Goal: Obtain resource: Download file/media

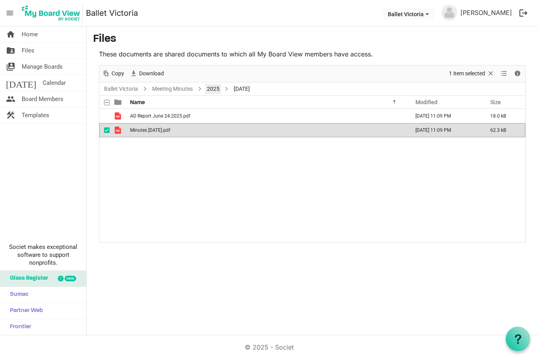
click at [213, 89] on link "2025" at bounding box center [213, 89] width 16 height 10
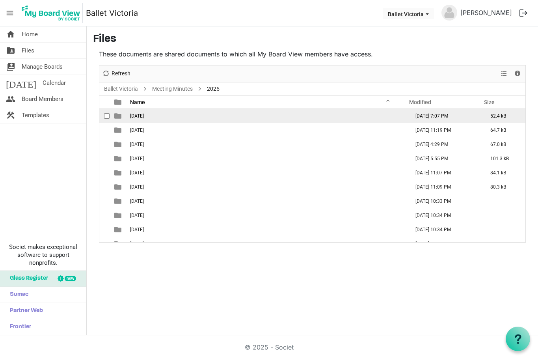
click at [144, 118] on span "01 January" at bounding box center [137, 116] width 14 height 6
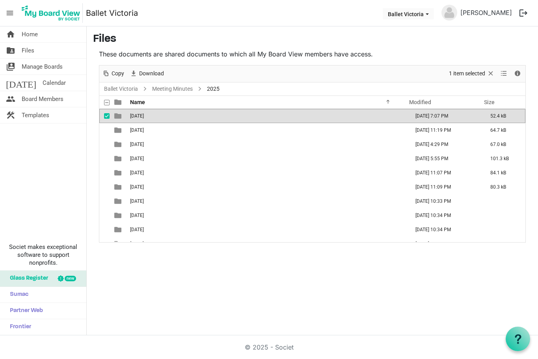
click at [144, 118] on span "01 January" at bounding box center [137, 116] width 14 height 6
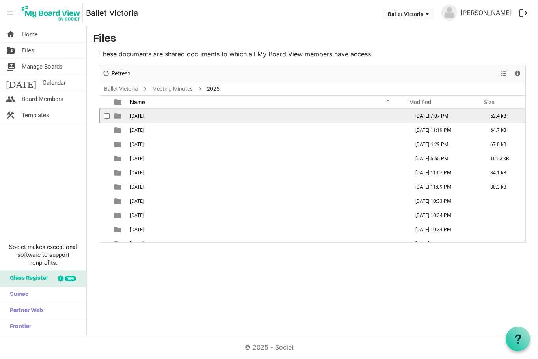
click at [144, 118] on span "01 January" at bounding box center [137, 116] width 14 height 6
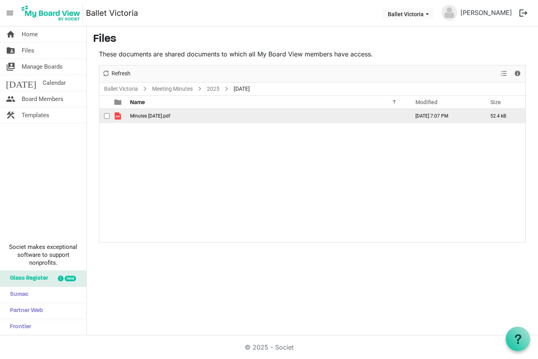
click at [150, 115] on span "Minutes January 28, 2025.pdf" at bounding box center [150, 116] width 40 height 6
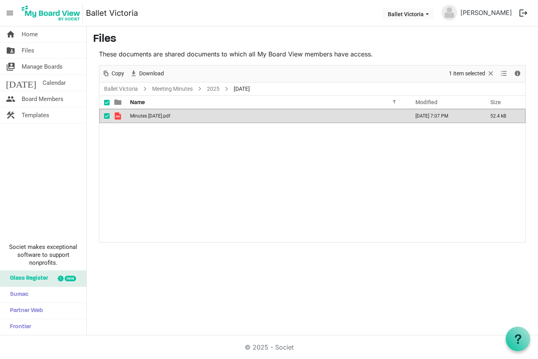
click at [150, 115] on span "Minutes January 28, 2025.pdf" at bounding box center [150, 116] width 40 height 6
click at [168, 87] on link "Meeting Minutes" at bounding box center [173, 89] width 44 height 10
click at [0, 0] on div at bounding box center [0, 0] width 0 height 0
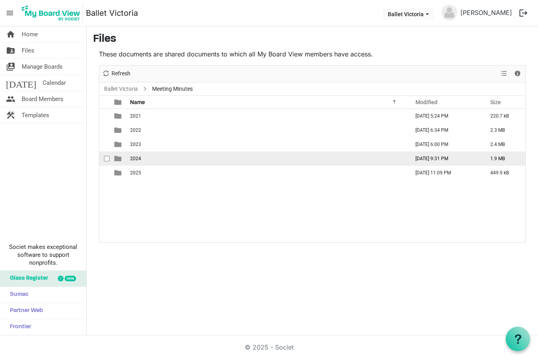
click at [145, 157] on td "2024" at bounding box center [268, 158] width 280 height 14
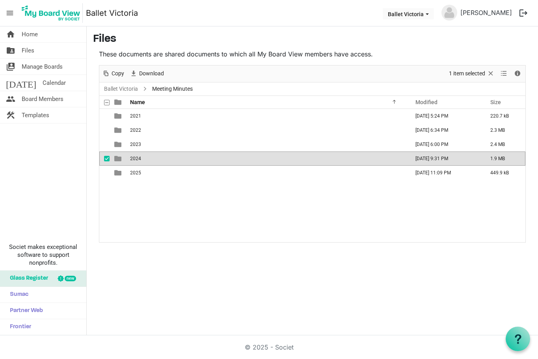
click at [145, 157] on td "2024" at bounding box center [268, 158] width 280 height 14
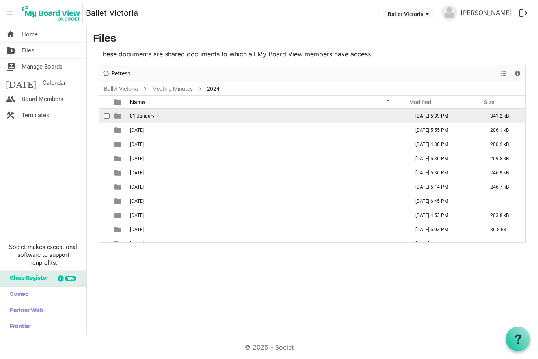
click at [149, 114] on span "01 Janaury" at bounding box center [142, 116] width 24 height 6
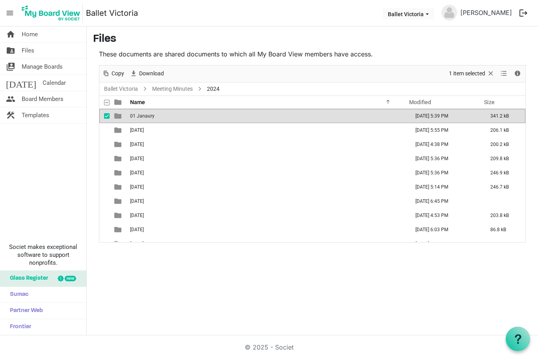
click at [149, 114] on span "01 Janaury" at bounding box center [142, 116] width 24 height 6
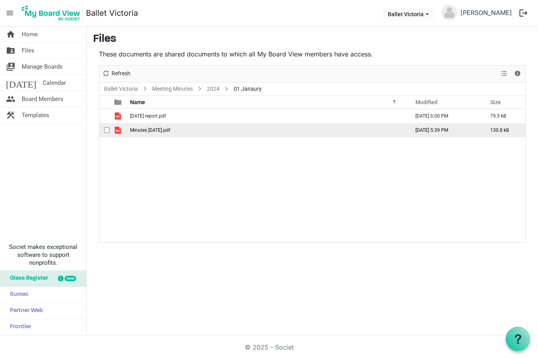
click at [149, 131] on span "Minutes January 30 2024.pdf" at bounding box center [150, 130] width 40 height 6
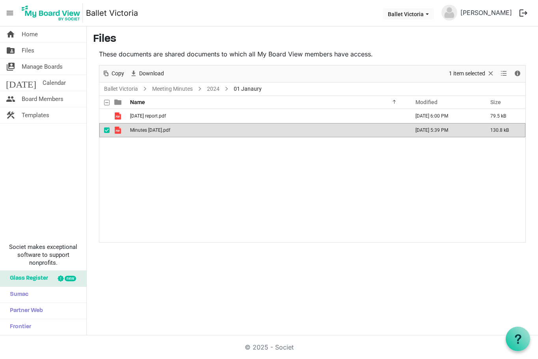
click at [149, 131] on span "Minutes January 30 2024.pdf" at bounding box center [150, 130] width 40 height 6
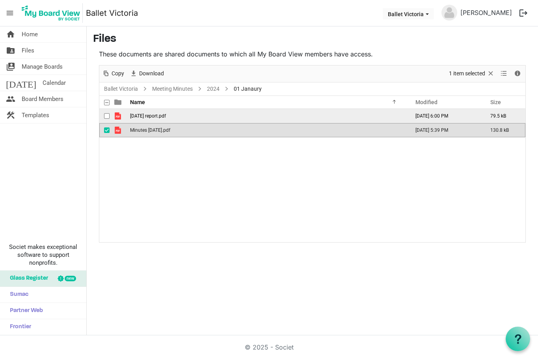
click at [166, 116] on span "January 2024 AD report.pdf" at bounding box center [148, 116] width 36 height 6
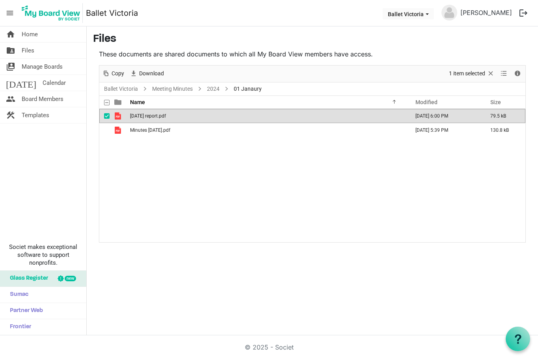
click at [166, 116] on span "January 2024 AD report.pdf" at bounding box center [148, 116] width 36 height 6
click at [212, 87] on link "2024" at bounding box center [213, 89] width 16 height 10
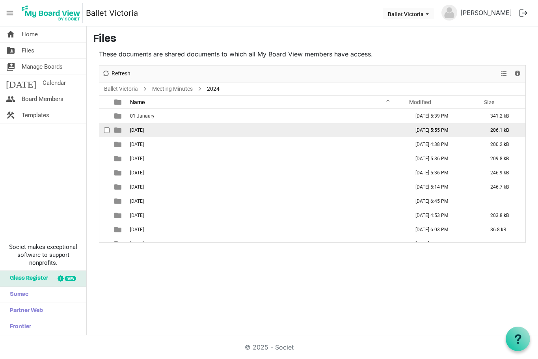
click at [144, 128] on span "02 February" at bounding box center [137, 130] width 14 height 6
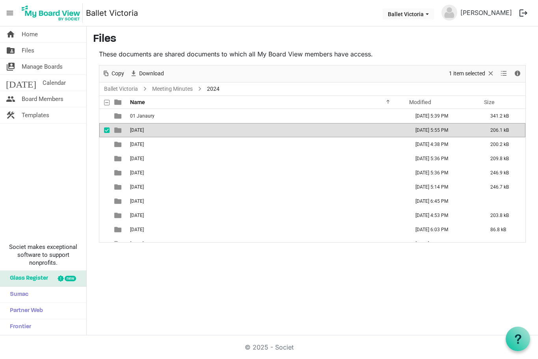
click at [144, 128] on span "02 February" at bounding box center [137, 130] width 14 height 6
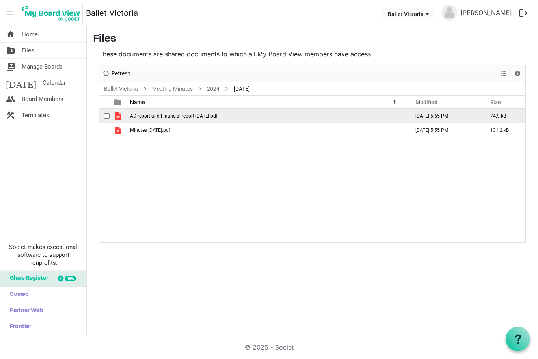
click at [173, 114] on span "AD report and Financial report February 27 2024.pdf" at bounding box center [174, 116] width 88 height 6
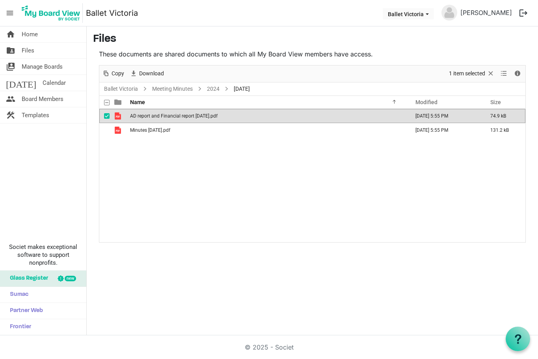
click at [173, 114] on span "AD report and Financial report February 27 2024.pdf" at bounding box center [174, 116] width 88 height 6
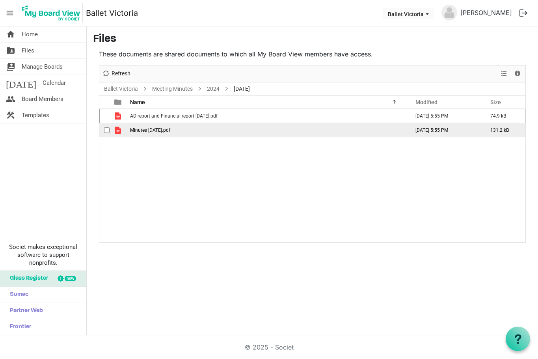
click at [170, 129] on span "Minutes February 27 2024.pdf" at bounding box center [150, 130] width 40 height 6
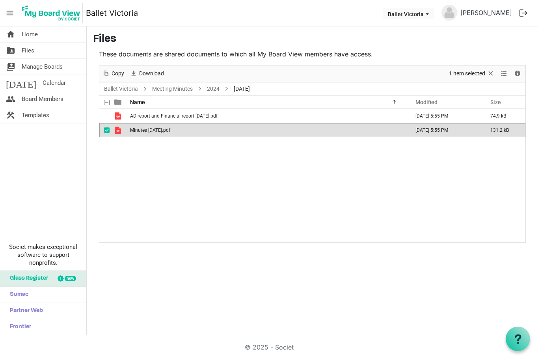
click at [170, 129] on span "Minutes February 27 2024.pdf" at bounding box center [150, 130] width 40 height 6
click at [209, 88] on link "2024" at bounding box center [213, 89] width 16 height 10
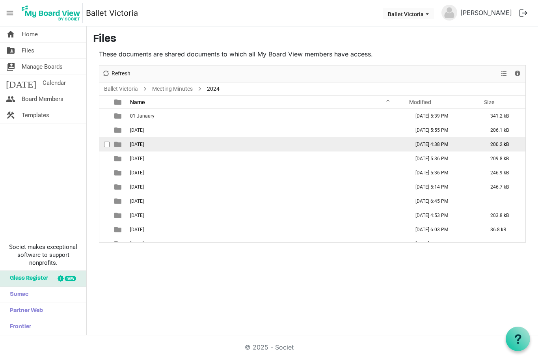
click at [142, 145] on span "03 March" at bounding box center [137, 145] width 14 height 6
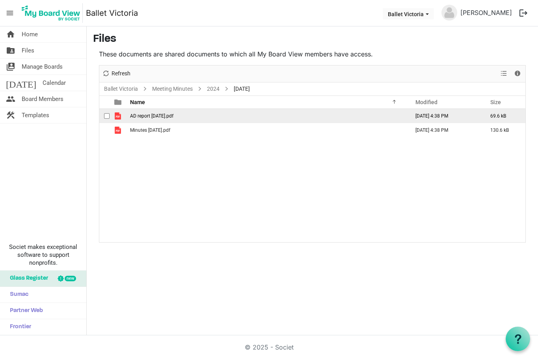
click at [150, 115] on span "AD report march 26 2024.pdf" at bounding box center [151, 116] width 43 height 6
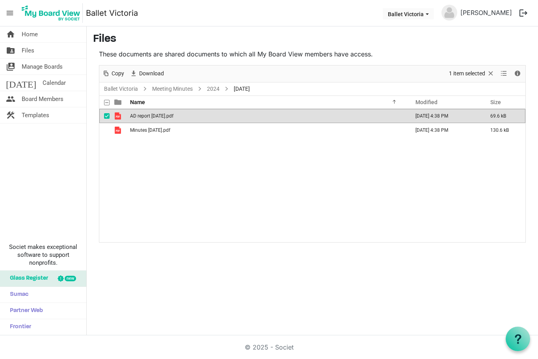
click at [150, 115] on span "AD report march 26 2024.pdf" at bounding box center [151, 116] width 43 height 6
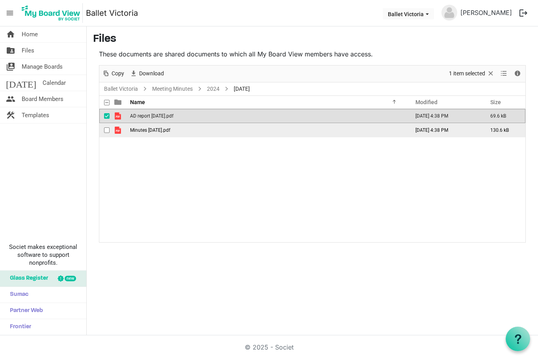
click at [170, 131] on span "Minutes March 26 2024.pdf" at bounding box center [150, 130] width 40 height 6
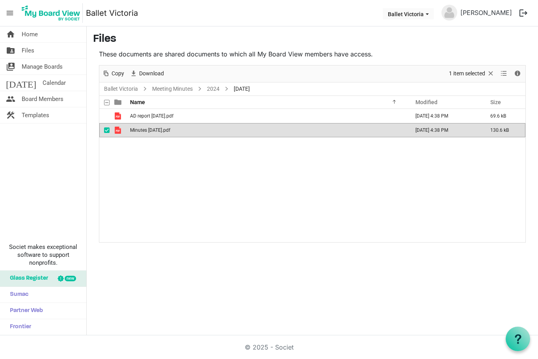
click at [170, 131] on span "Minutes March 26 2024.pdf" at bounding box center [150, 130] width 40 height 6
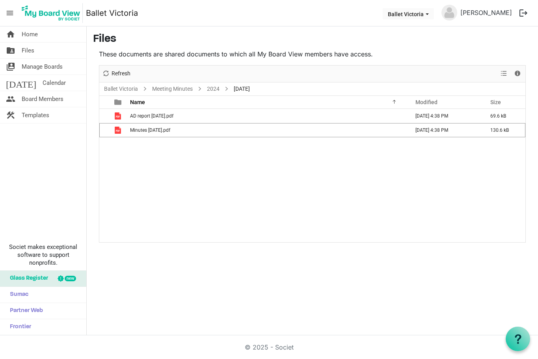
scroll to position [0, 1]
click at [214, 88] on link "2024" at bounding box center [213, 89] width 16 height 10
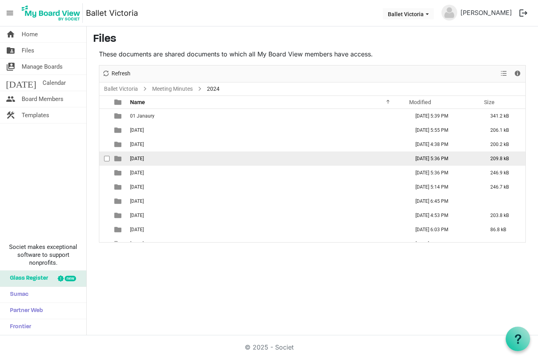
click at [136, 156] on span "04 April" at bounding box center [137, 159] width 14 height 6
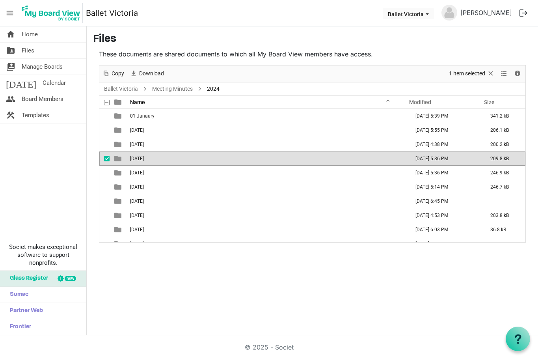
click at [136, 156] on span "04 April" at bounding box center [137, 159] width 14 height 6
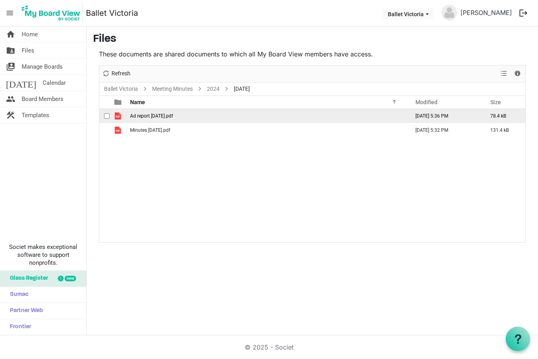
click at [147, 114] on span "Ad report April 30.pdf" at bounding box center [151, 116] width 43 height 6
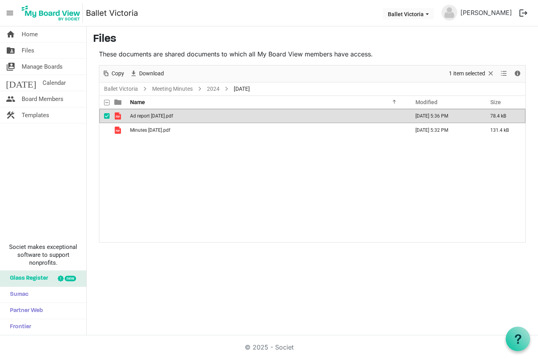
click at [147, 114] on span "Ad report April 30.pdf" at bounding box center [151, 116] width 43 height 6
click at [212, 86] on link "2024" at bounding box center [213, 89] width 16 height 10
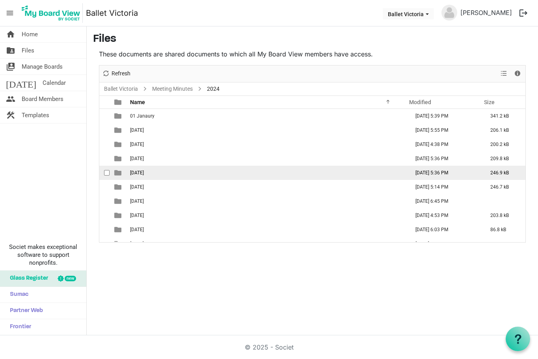
click at [138, 171] on span "05 May" at bounding box center [137, 173] width 14 height 6
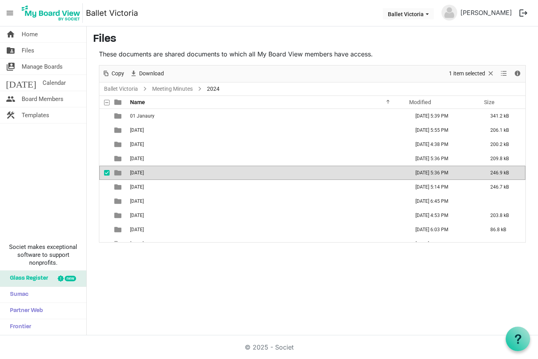
click at [138, 171] on span "05 May" at bounding box center [137, 173] width 14 height 6
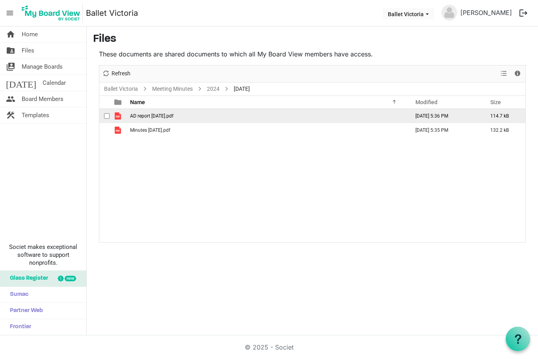
click at [192, 115] on td "AD report May 28.pdf" at bounding box center [268, 116] width 280 height 14
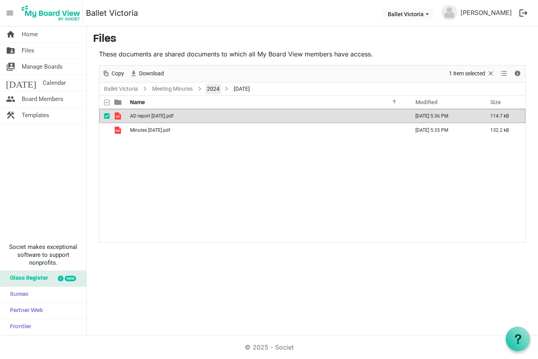
click at [209, 89] on link "2024" at bounding box center [213, 89] width 16 height 10
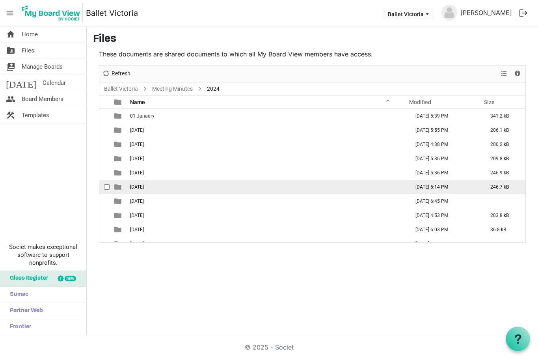
click at [160, 187] on td "06 June" at bounding box center [268, 187] width 280 height 14
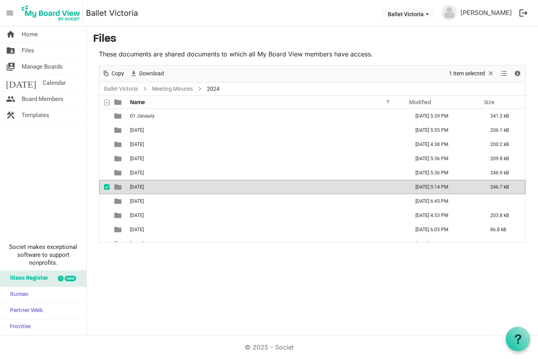
click at [160, 187] on td "06 June" at bounding box center [268, 187] width 280 height 14
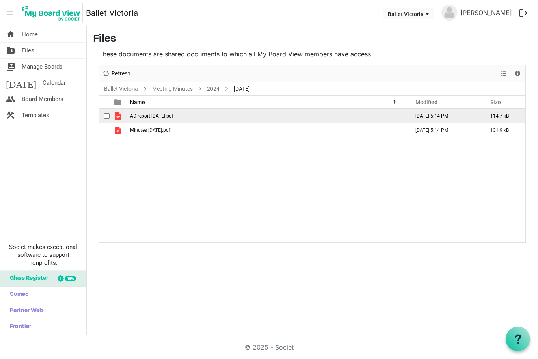
click at [157, 116] on span "AD report June 25.pdf" at bounding box center [151, 116] width 43 height 6
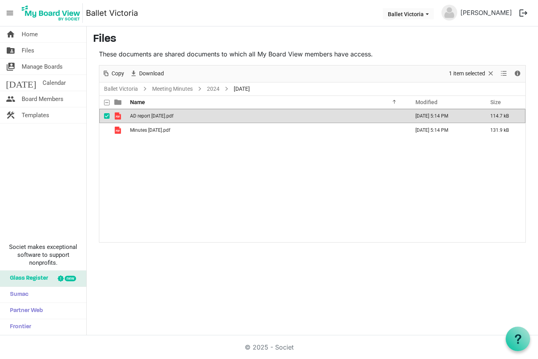
click at [157, 116] on span "AD report June 25.pdf" at bounding box center [151, 116] width 43 height 6
click at [214, 88] on link "2024" at bounding box center [213, 89] width 16 height 10
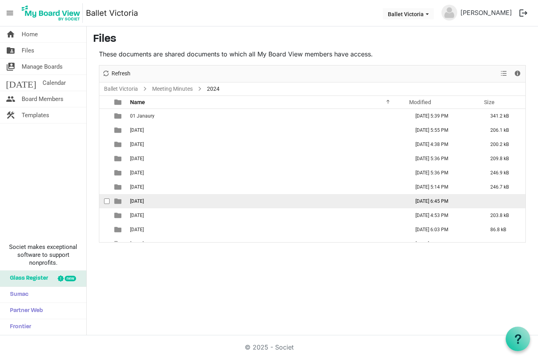
click at [163, 200] on td "07 July" at bounding box center [268, 201] width 280 height 14
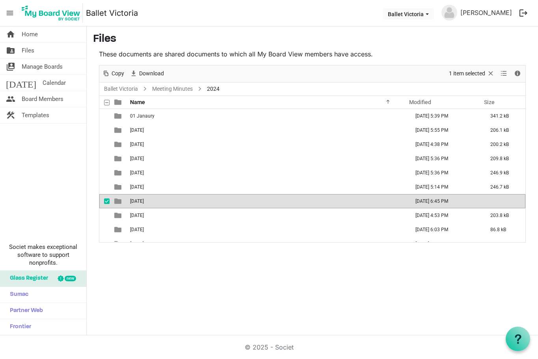
click at [163, 200] on td "07 July" at bounding box center [268, 201] width 280 height 14
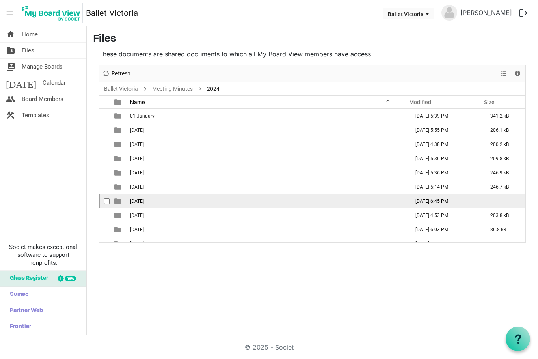
click at [163, 200] on td "07 July" at bounding box center [268, 201] width 280 height 14
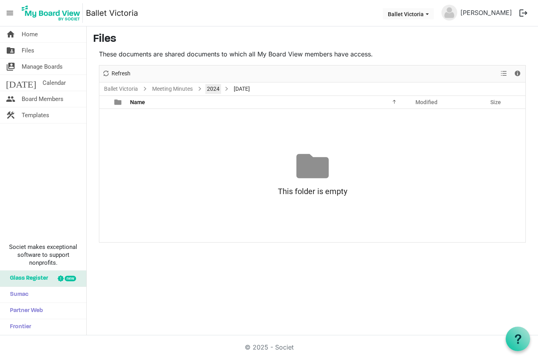
click at [216, 85] on link "2024" at bounding box center [213, 89] width 16 height 10
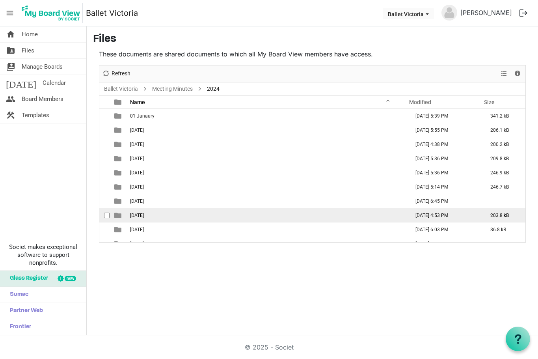
click at [136, 213] on span "08 August" at bounding box center [137, 216] width 14 height 6
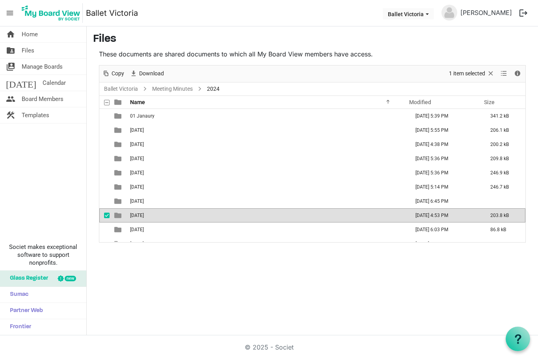
click at [136, 213] on span "08 August" at bounding box center [137, 216] width 14 height 6
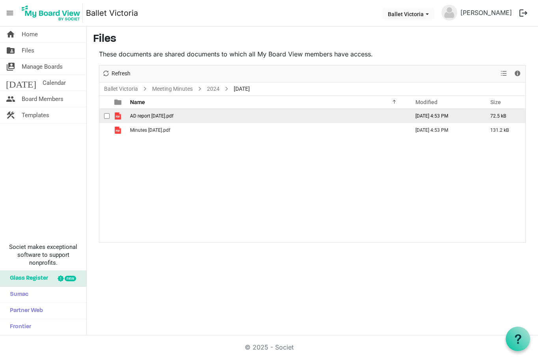
click at [160, 116] on span "AD report Aug 27, 2024.pdf" at bounding box center [151, 116] width 43 height 6
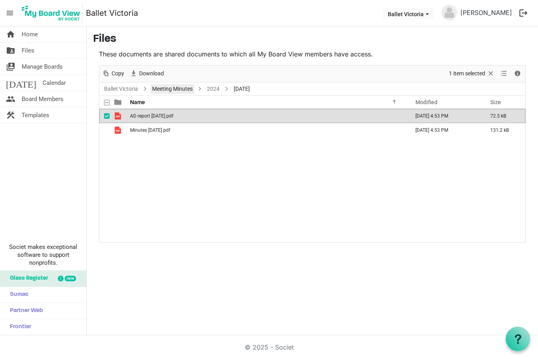
click at [158, 90] on link "Meeting Minutes" at bounding box center [173, 89] width 44 height 10
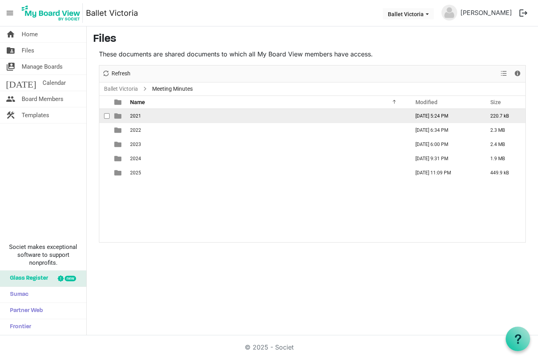
click at [140, 117] on span "2021" at bounding box center [135, 116] width 11 height 6
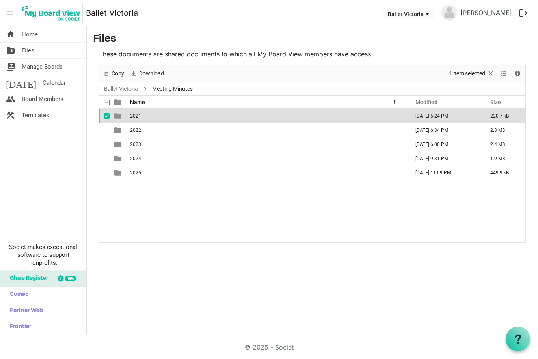
click at [140, 117] on span "2021" at bounding box center [135, 116] width 11 height 6
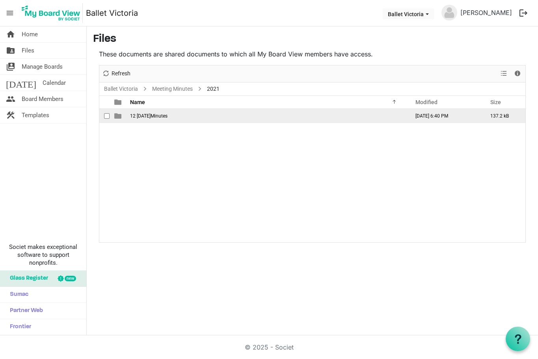
click at [146, 118] on span "12 December 15 2021Minutes" at bounding box center [148, 116] width 37 height 6
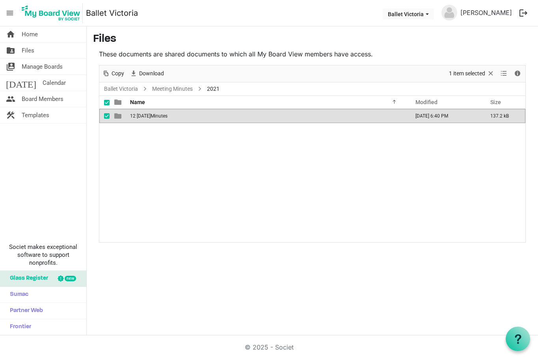
click at [146, 118] on span "12 December 15 2021Minutes" at bounding box center [148, 116] width 37 height 6
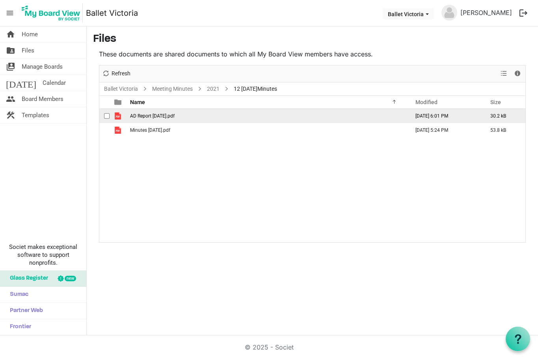
click at [148, 114] on span "AD Report December 15 2021.pdf" at bounding box center [152, 116] width 45 height 6
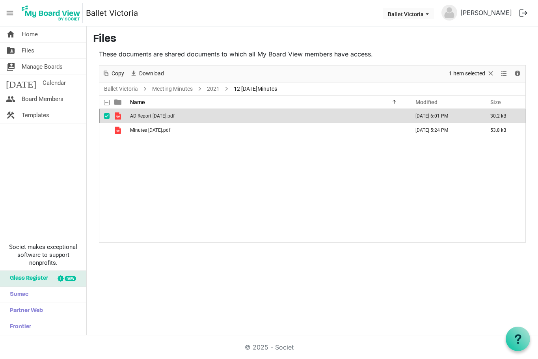
click at [148, 114] on span "AD Report December 15 2021.pdf" at bounding box center [152, 116] width 45 height 6
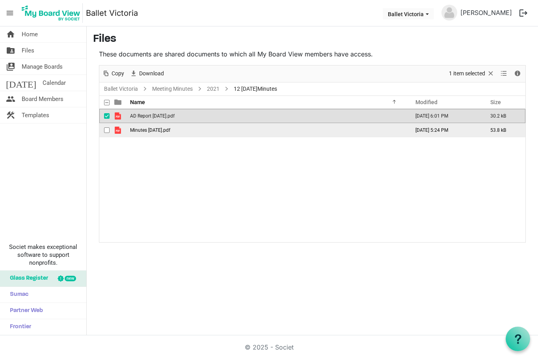
click at [170, 131] on span "Minutes December 15, 2021.pdf" at bounding box center [150, 130] width 40 height 6
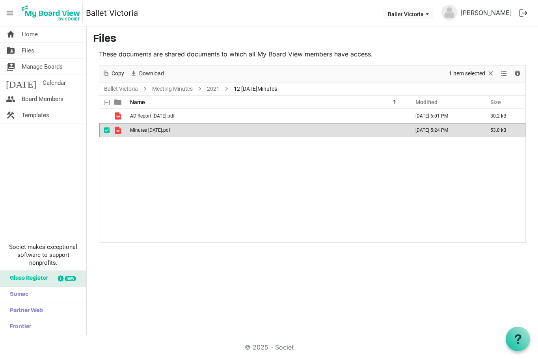
click at [170, 131] on span "Minutes December 15, 2021.pdf" at bounding box center [150, 130] width 40 height 6
click at [267, 131] on td "Minutes December 15, 2021.pdf" at bounding box center [268, 130] width 280 height 14
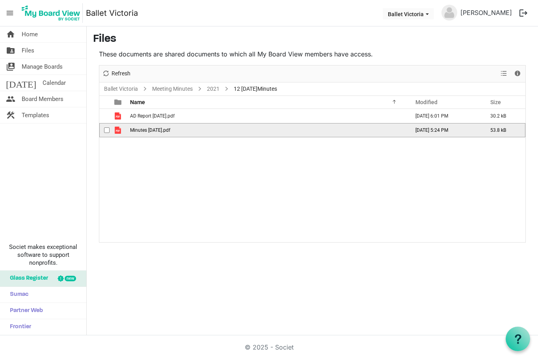
click at [267, 131] on td "Minutes December 15, 2021.pdf" at bounding box center [268, 130] width 280 height 14
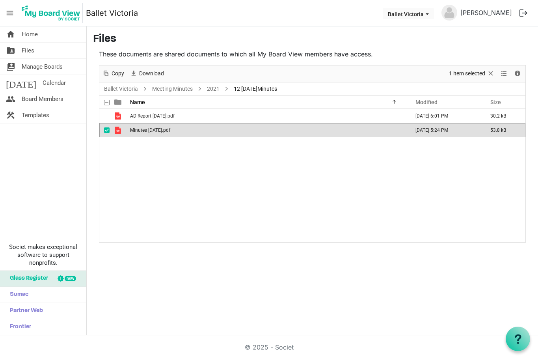
click at [138, 130] on span "Minutes December 15, 2021.pdf" at bounding box center [150, 130] width 40 height 6
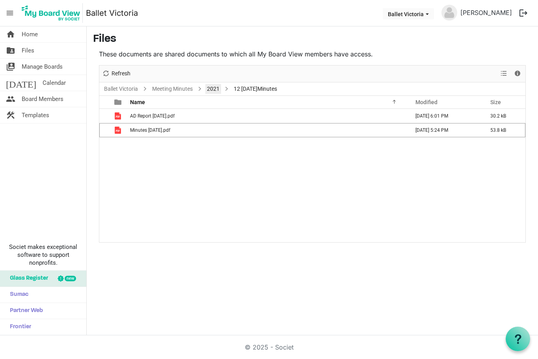
click at [214, 88] on link "2021" at bounding box center [213, 89] width 16 height 10
click at [0, 0] on div at bounding box center [0, 0] width 0 height 0
click at [181, 88] on link "Meeting Minutes" at bounding box center [173, 89] width 44 height 10
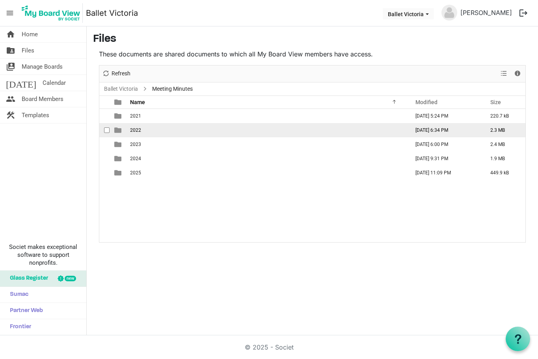
click at [131, 129] on span "2022" at bounding box center [135, 130] width 11 height 6
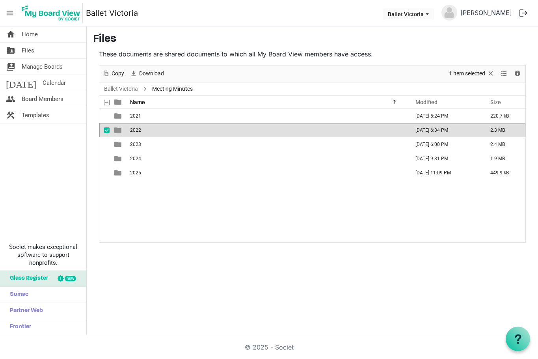
click at [131, 129] on span "2022" at bounding box center [135, 130] width 11 height 6
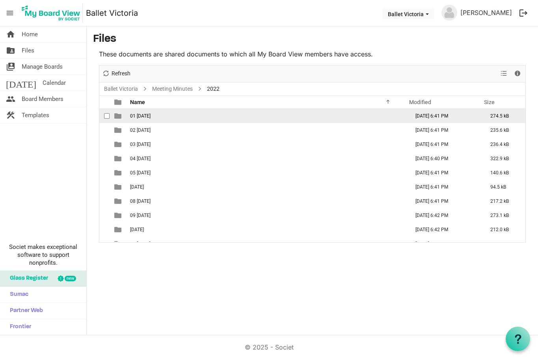
click at [149, 116] on span "01 January 27 2022" at bounding box center [140, 116] width 21 height 6
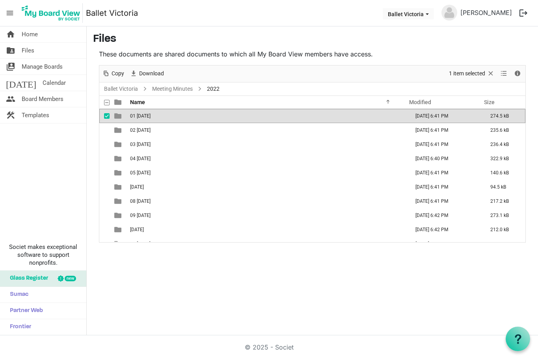
click at [149, 116] on span "01 January 27 2022" at bounding box center [140, 116] width 21 height 6
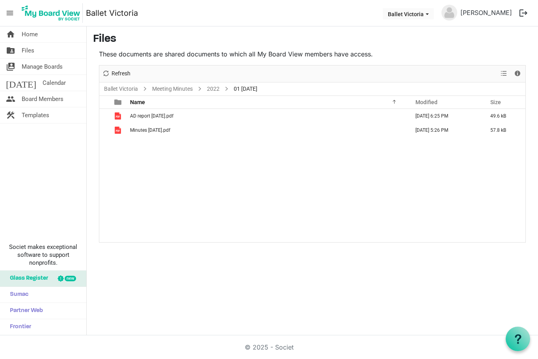
click at [149, 116] on span "AD report January 27.pdf" at bounding box center [151, 116] width 43 height 6
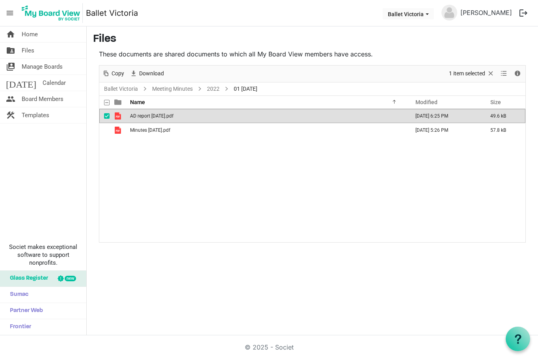
click at [149, 116] on span "AD report January 27.pdf" at bounding box center [151, 116] width 43 height 6
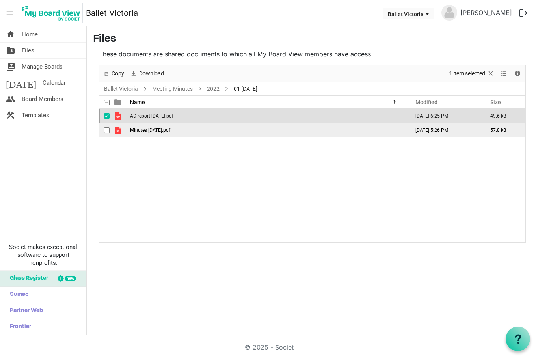
click at [143, 131] on span "Minutes January 27.pdf" at bounding box center [150, 130] width 40 height 6
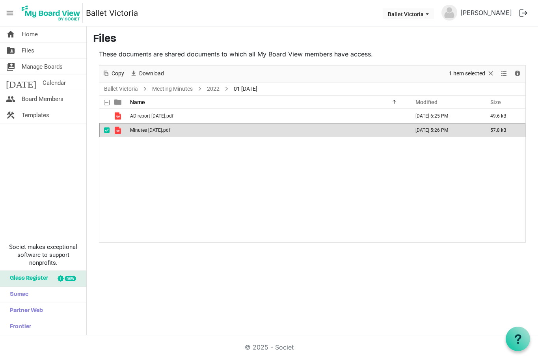
click at [143, 131] on span "Minutes January 27.pdf" at bounding box center [150, 130] width 40 height 6
click at [213, 89] on link "2022" at bounding box center [213, 89] width 16 height 10
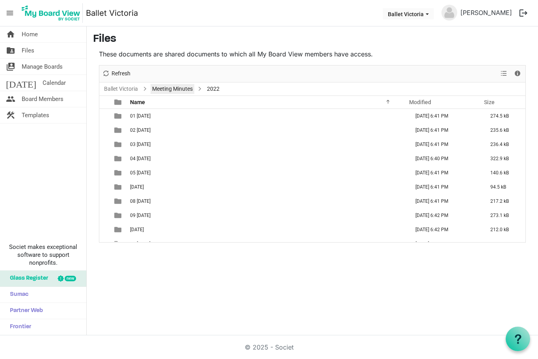
click at [178, 90] on link "Meeting Minutes" at bounding box center [173, 89] width 44 height 10
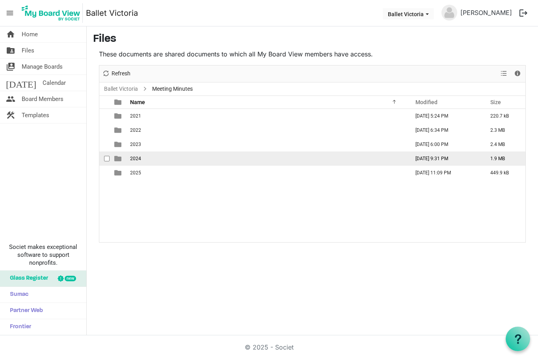
click at [135, 157] on span "2024" at bounding box center [135, 159] width 11 height 6
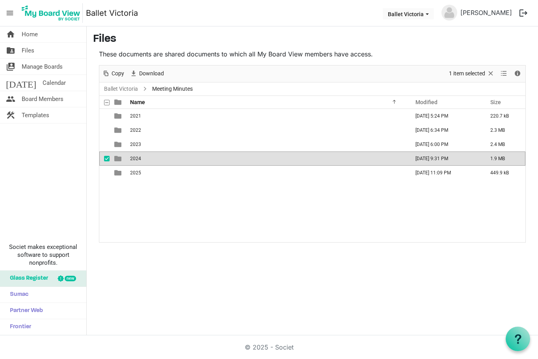
click at [135, 157] on span "2024" at bounding box center [135, 159] width 11 height 6
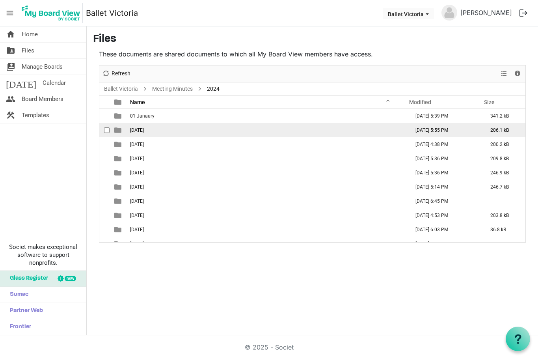
click at [144, 130] on span "02 February" at bounding box center [137, 130] width 14 height 6
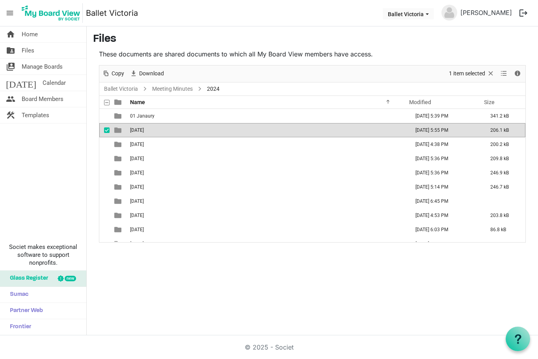
click at [144, 130] on span "02 February" at bounding box center [137, 130] width 14 height 6
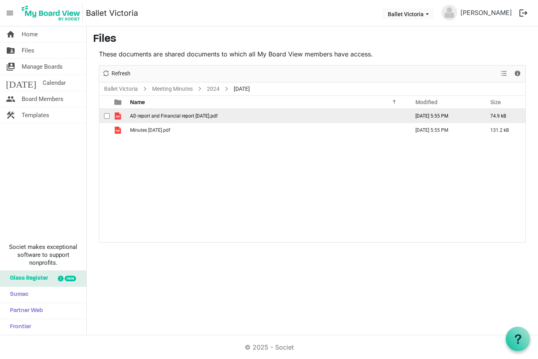
click at [164, 115] on span "AD report and Financial report February 27 2024.pdf" at bounding box center [174, 116] width 88 height 6
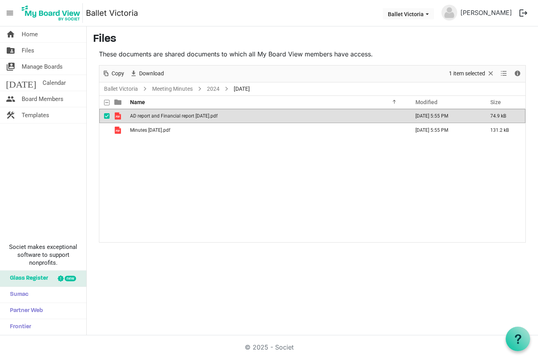
click at [164, 115] on span "AD report and Financial report February 27 2024.pdf" at bounding box center [174, 116] width 88 height 6
click at [210, 88] on link "2024" at bounding box center [213, 89] width 16 height 10
click at [0, 0] on div at bounding box center [0, 0] width 0 height 0
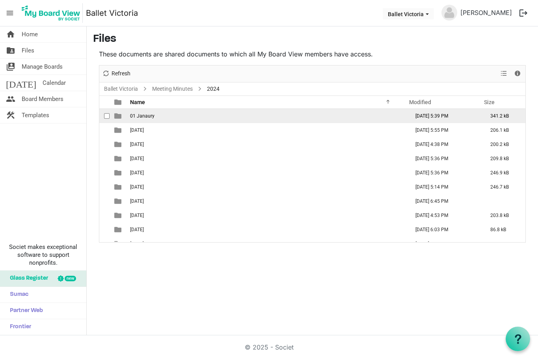
click at [139, 116] on span "01 Janaury" at bounding box center [142, 116] width 24 height 6
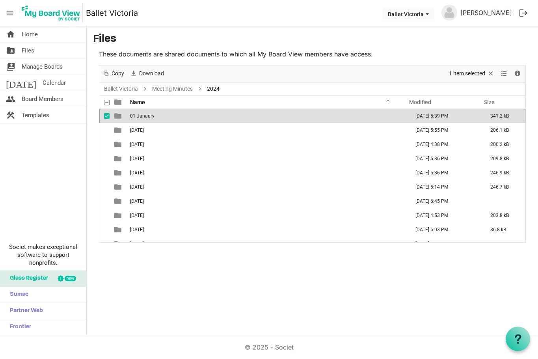
click at [139, 116] on span "01 Janaury" at bounding box center [142, 116] width 24 height 6
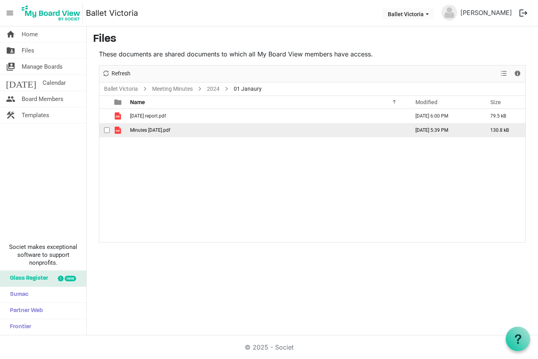
drag, startPoint x: 209, startPoint y: 147, endPoint x: 191, endPoint y: 125, distance: 28.5
click at [209, 146] on div "January 2024 AD report.pdf February 06, 2024 6:00 PM 79.5 kB Minutes January 30…" at bounding box center [312, 175] width 426 height 133
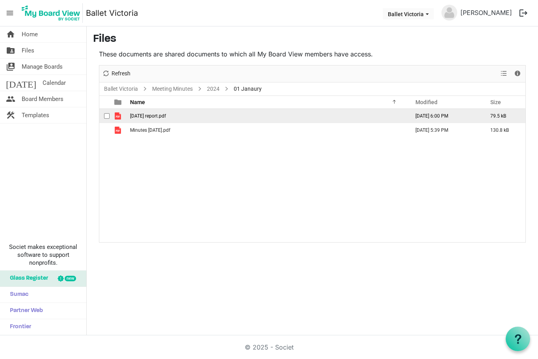
click at [189, 118] on td "January 2024 AD report.pdf" at bounding box center [268, 116] width 280 height 14
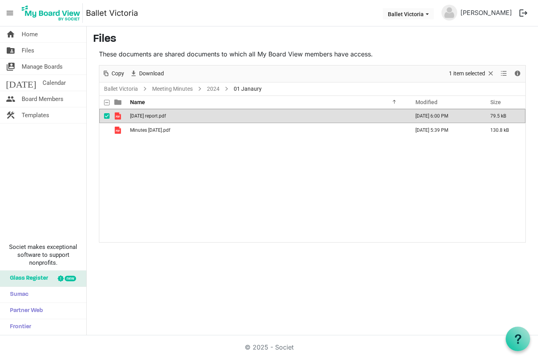
click at [189, 118] on td "January 2024 AD report.pdf" at bounding box center [268, 116] width 280 height 14
click at [54, 97] on span "Board Members" at bounding box center [43, 99] width 42 height 16
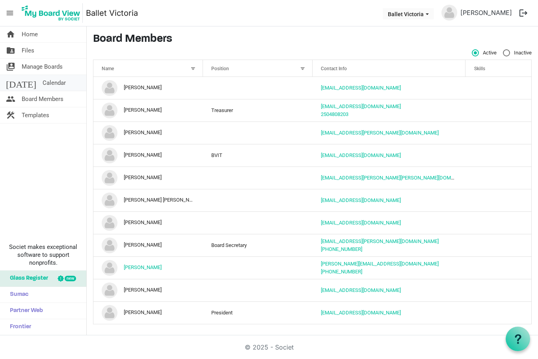
scroll to position [1, 0]
click at [46, 82] on link "today Calendar" at bounding box center [43, 83] width 86 height 16
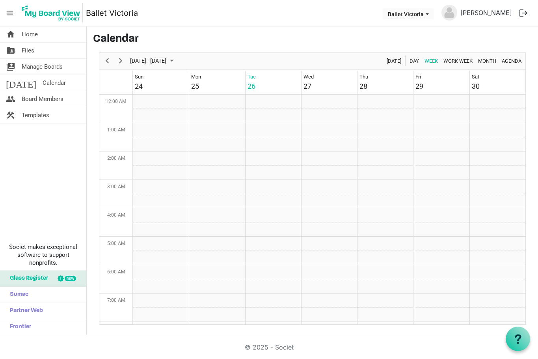
scroll to position [256, 0]
click at [32, 116] on span "Templates" at bounding box center [36, 115] width 28 height 16
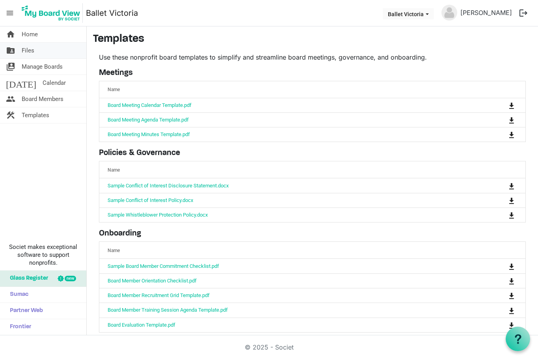
click at [31, 52] on span "Files" at bounding box center [28, 51] width 13 height 16
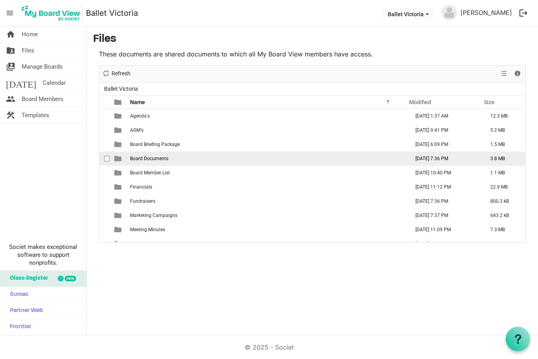
click at [171, 156] on td "Board Documents" at bounding box center [268, 158] width 280 height 14
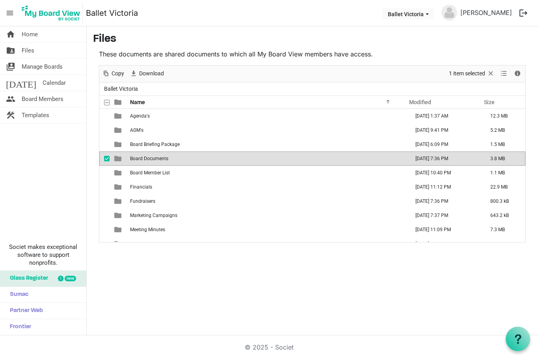
click at [171, 156] on td "Board Documents" at bounding box center [268, 158] width 280 height 14
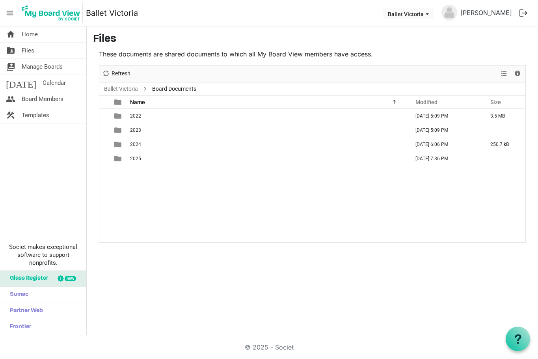
scroll to position [0, 0]
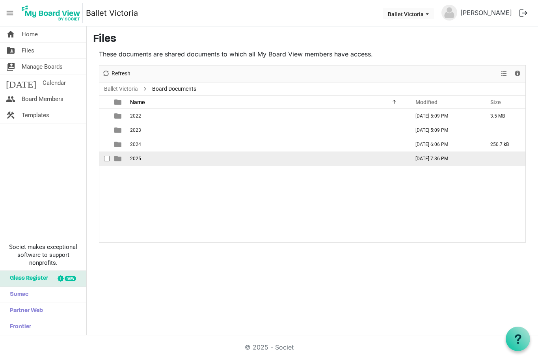
click at [146, 155] on td "2025" at bounding box center [268, 158] width 280 height 14
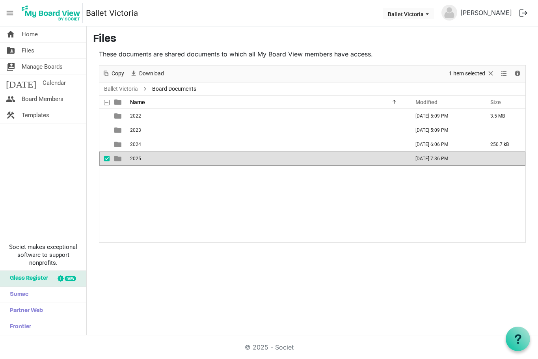
click at [146, 155] on td "2025" at bounding box center [268, 158] width 280 height 14
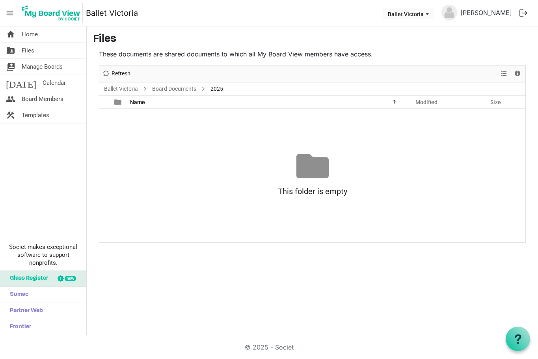
scroll to position [0, 0]
